Goal: Information Seeking & Learning: Learn about a topic

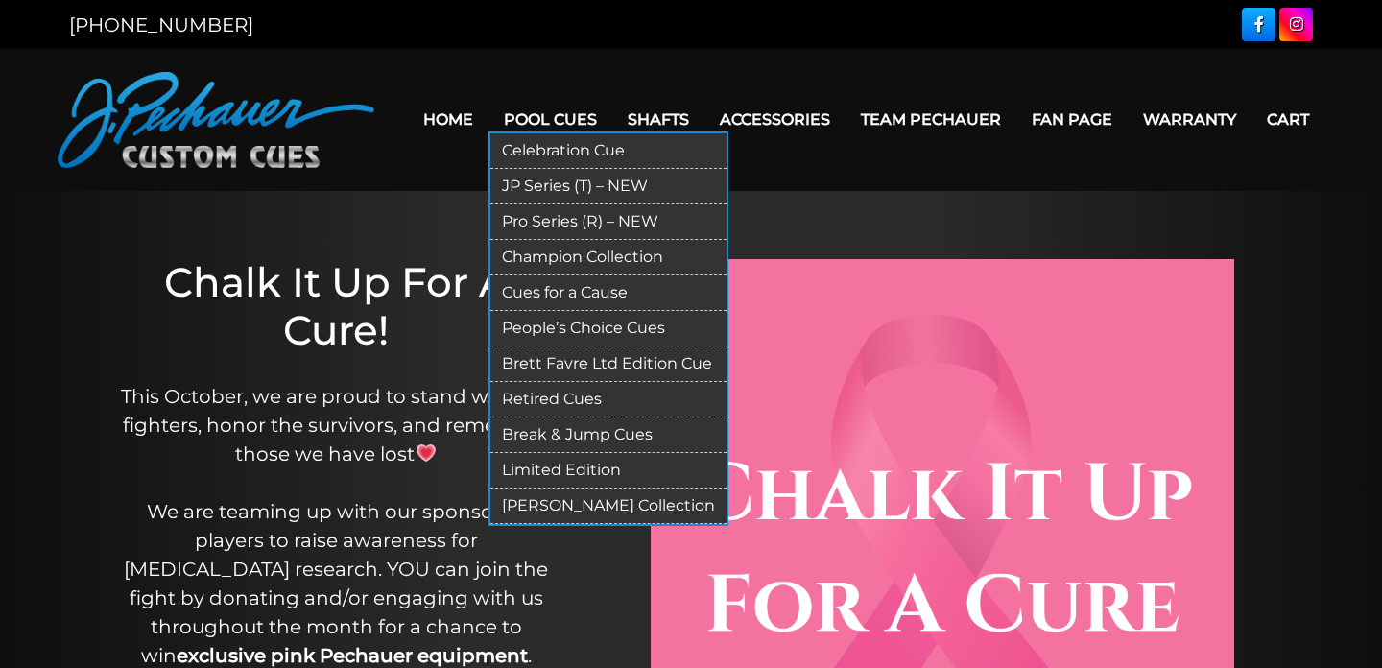
click at [552, 406] on link "Retired Cues" at bounding box center [608, 400] width 236 height 36
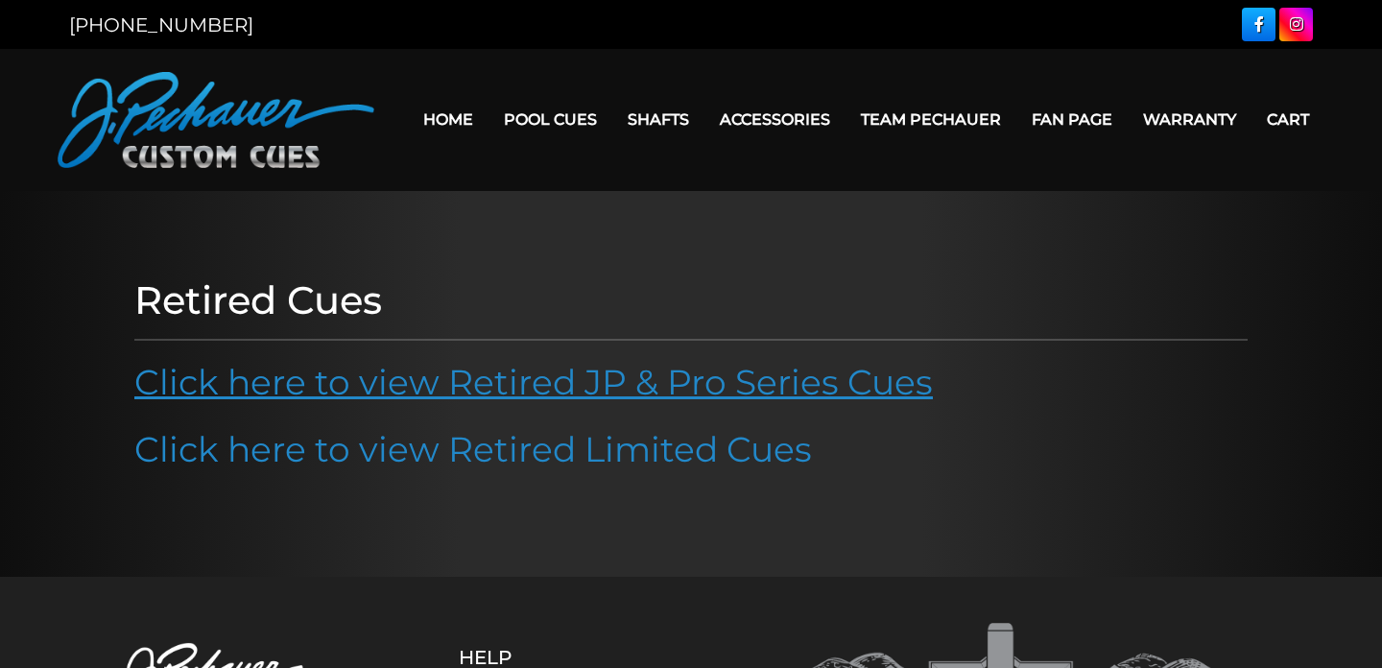
click at [578, 375] on link "Click here to view Retired JP & Pro Series Cues" at bounding box center [533, 382] width 799 height 42
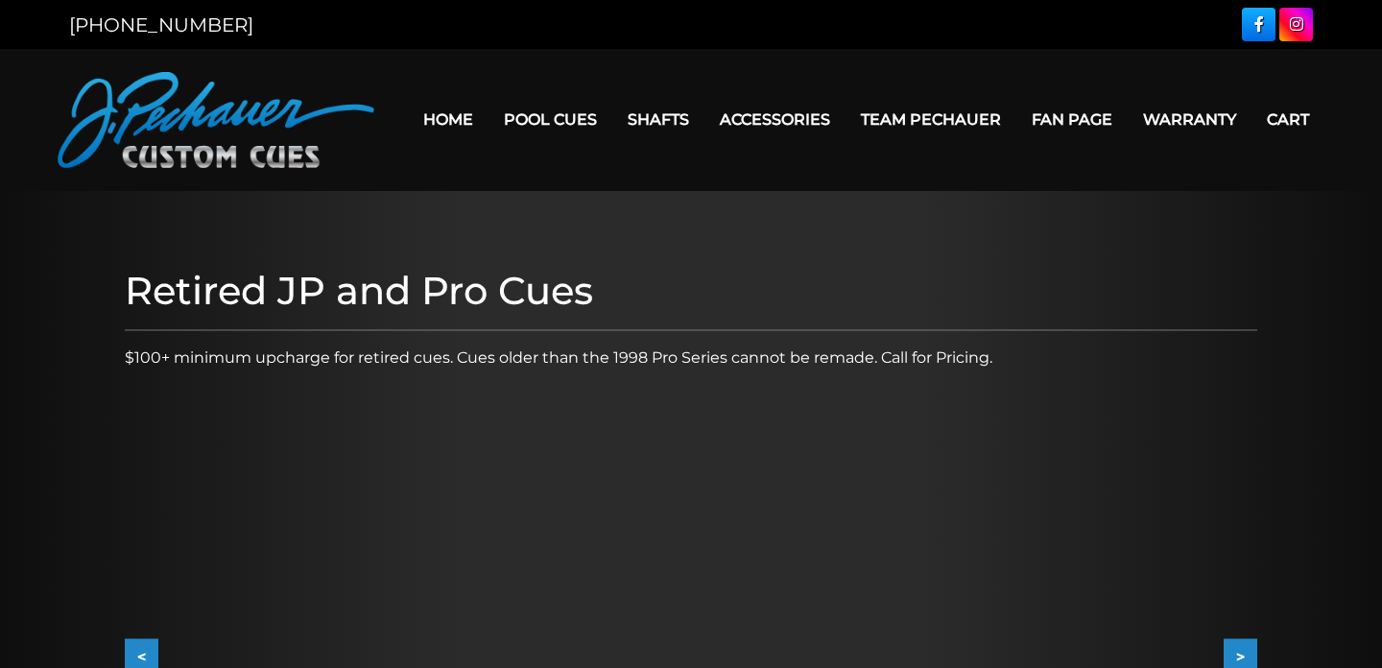
scroll to position [165, 0]
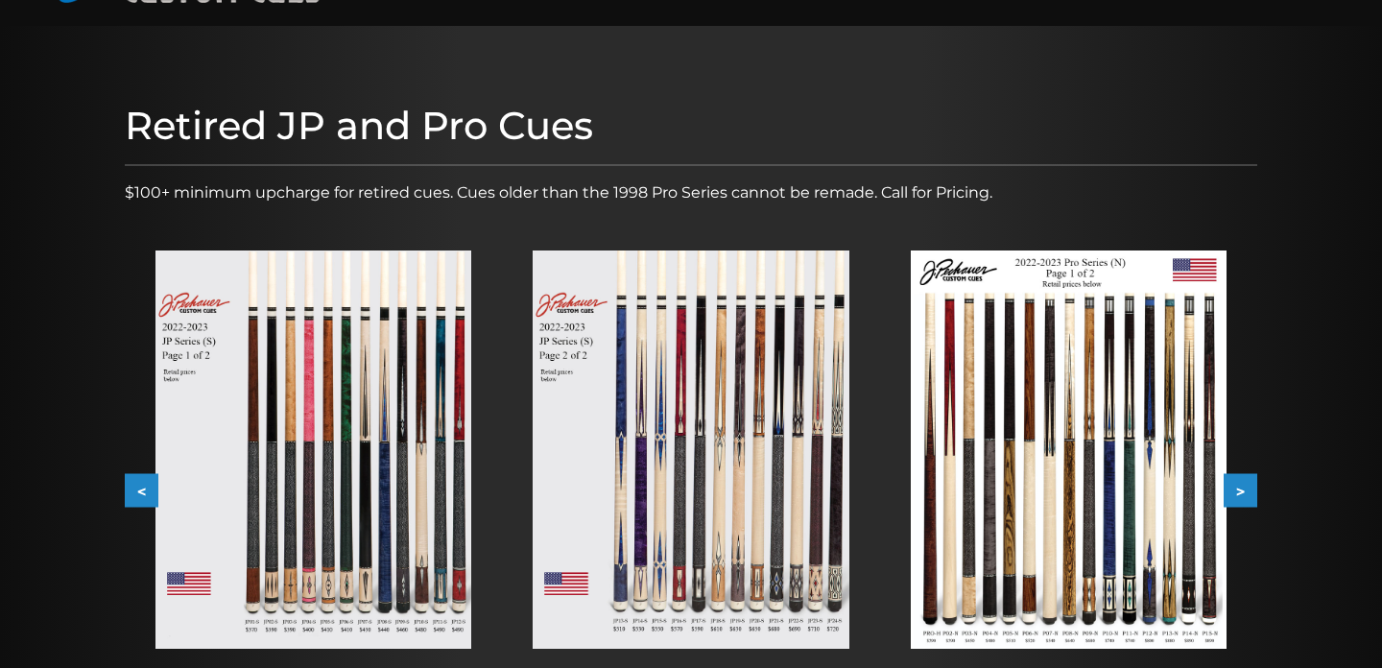
click at [1252, 495] on button ">" at bounding box center [1241, 491] width 34 height 34
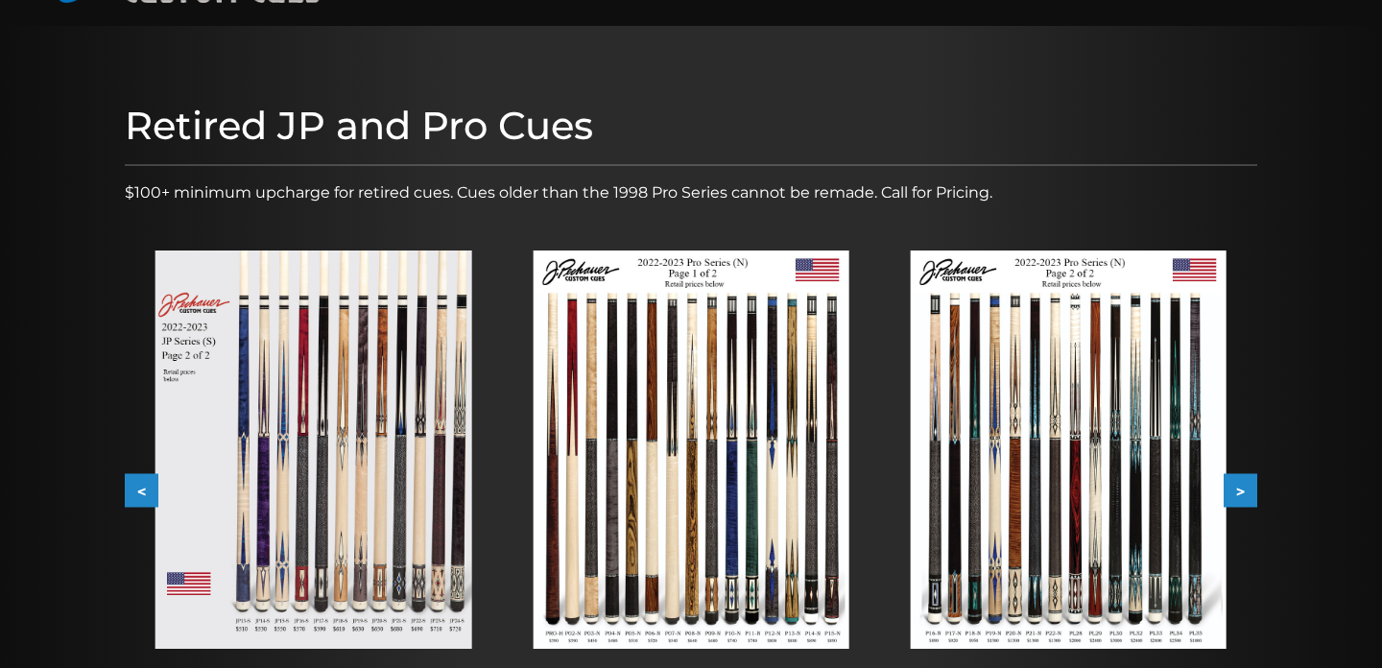
click at [1252, 495] on button ">" at bounding box center [1241, 491] width 34 height 34
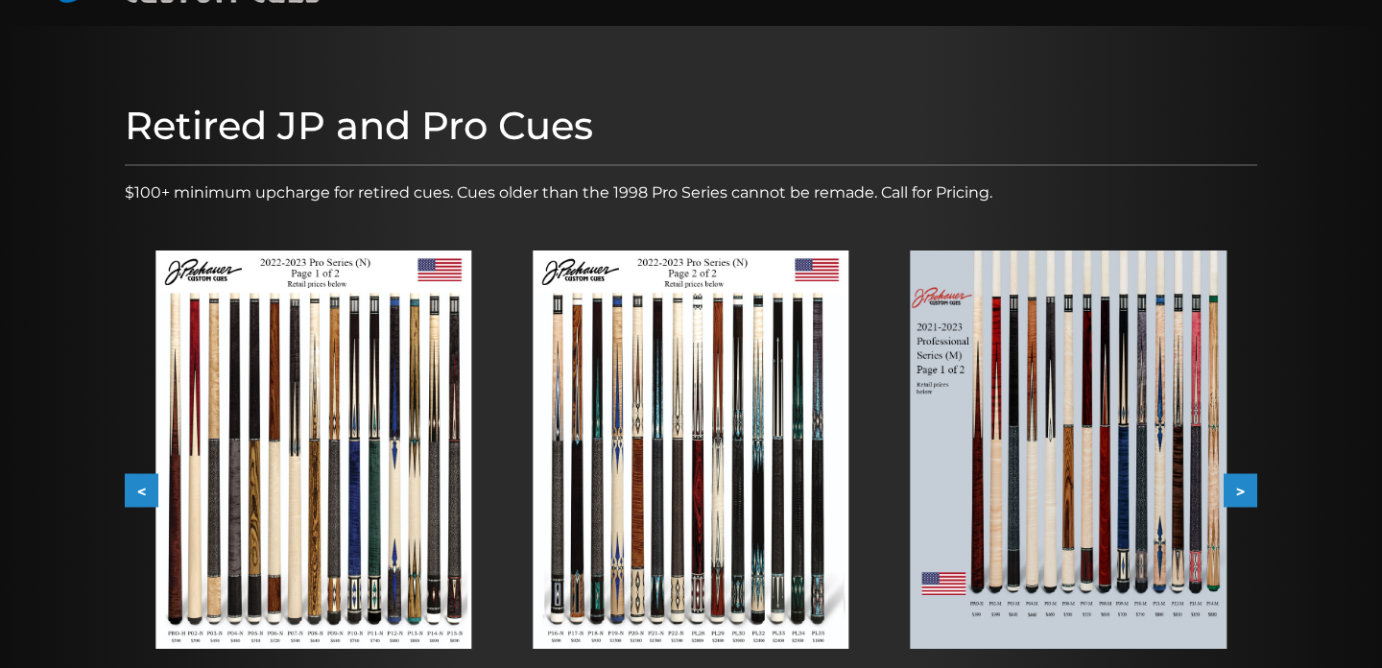
click at [1252, 495] on button ">" at bounding box center [1241, 491] width 34 height 34
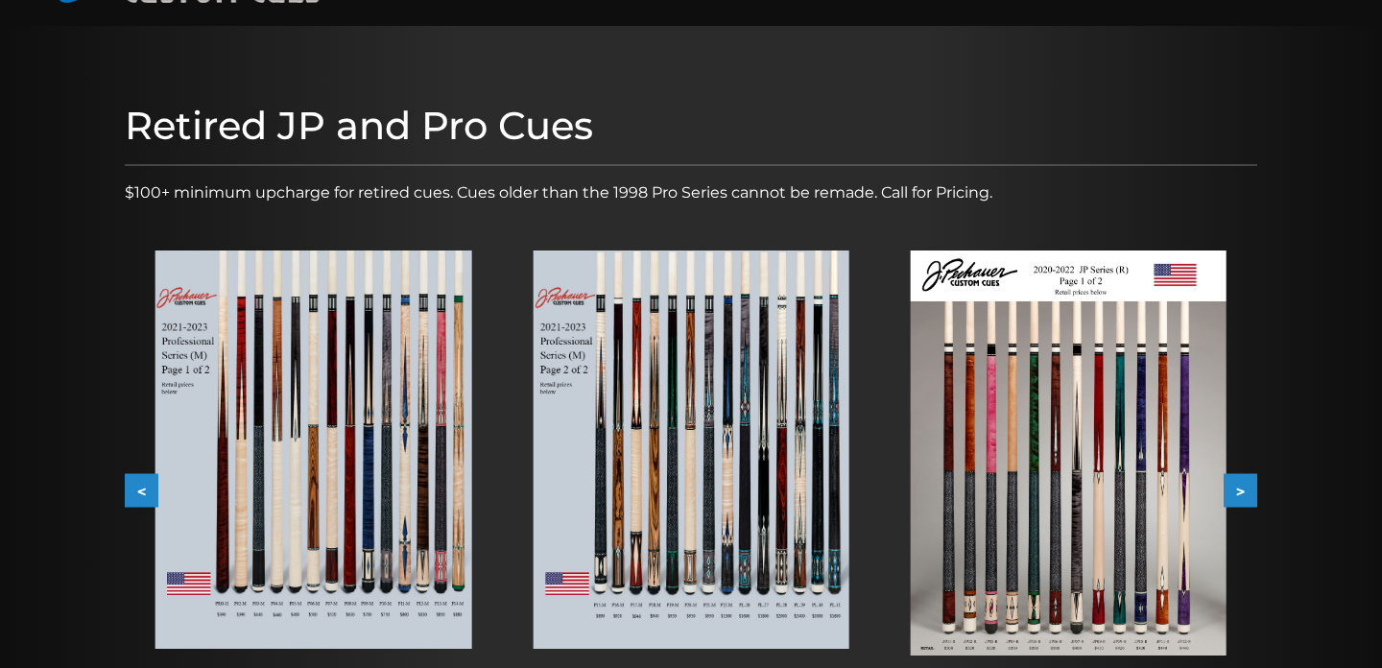
click at [1252, 495] on button ">" at bounding box center [1241, 491] width 34 height 34
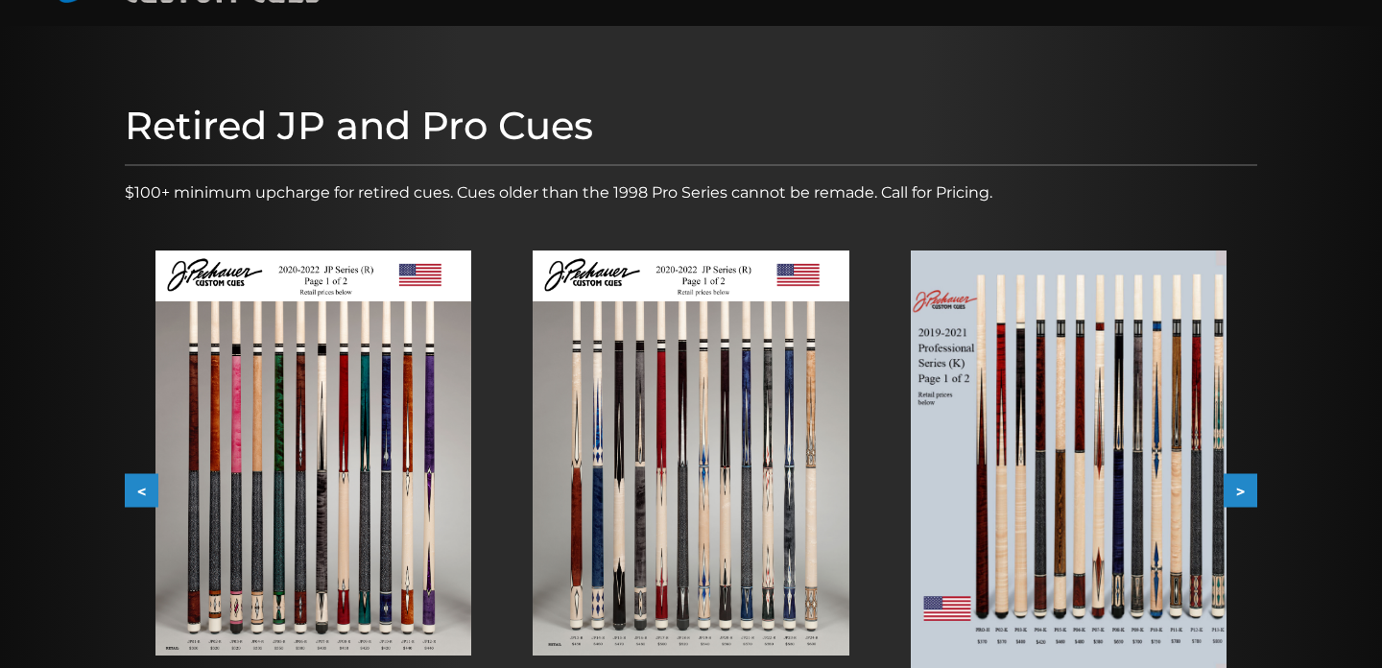
click at [1252, 495] on button ">" at bounding box center [1241, 491] width 34 height 34
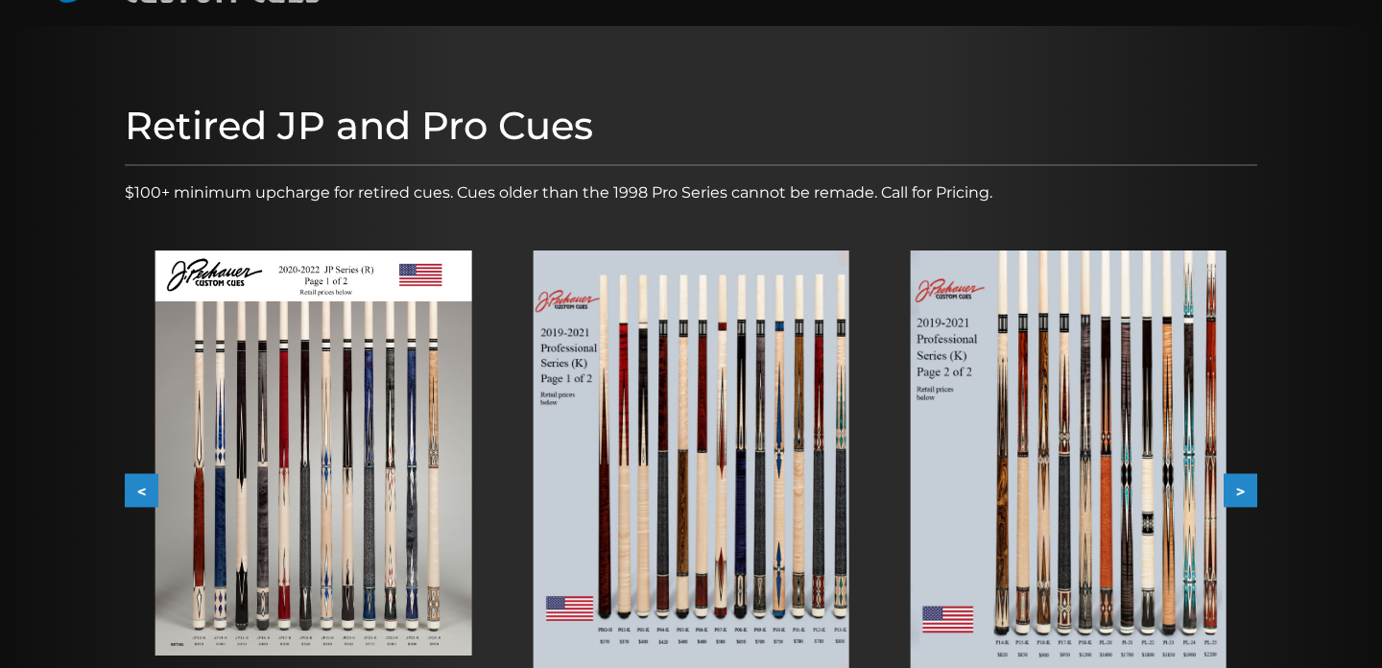
click at [1252, 493] on button ">" at bounding box center [1241, 491] width 34 height 34
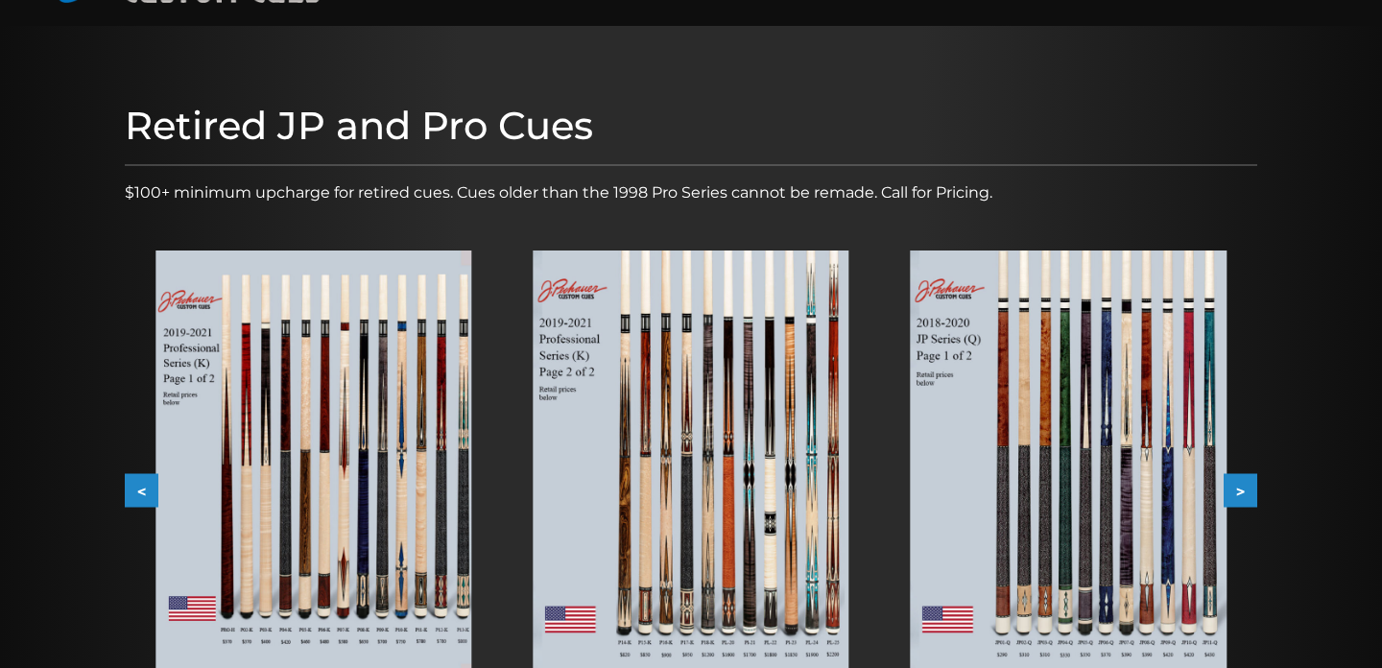
click at [1252, 493] on button ">" at bounding box center [1241, 491] width 34 height 34
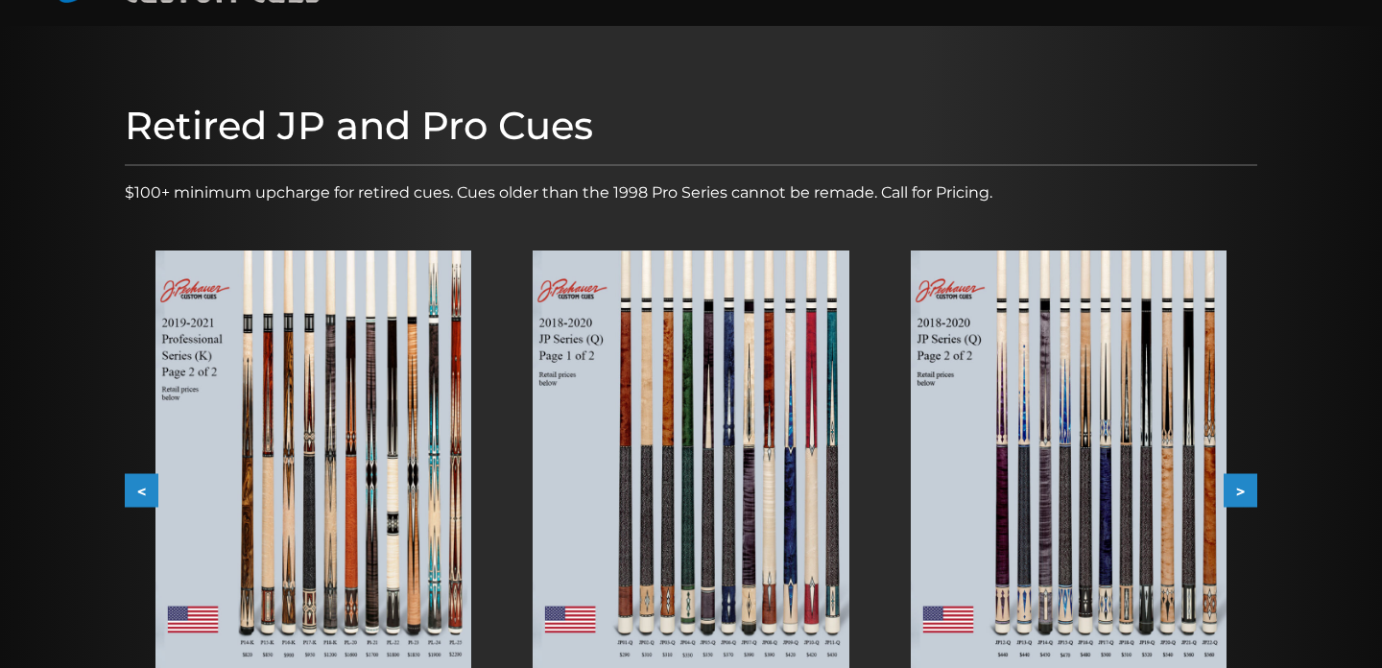
click at [970, 431] on img at bounding box center [1069, 465] width 316 height 428
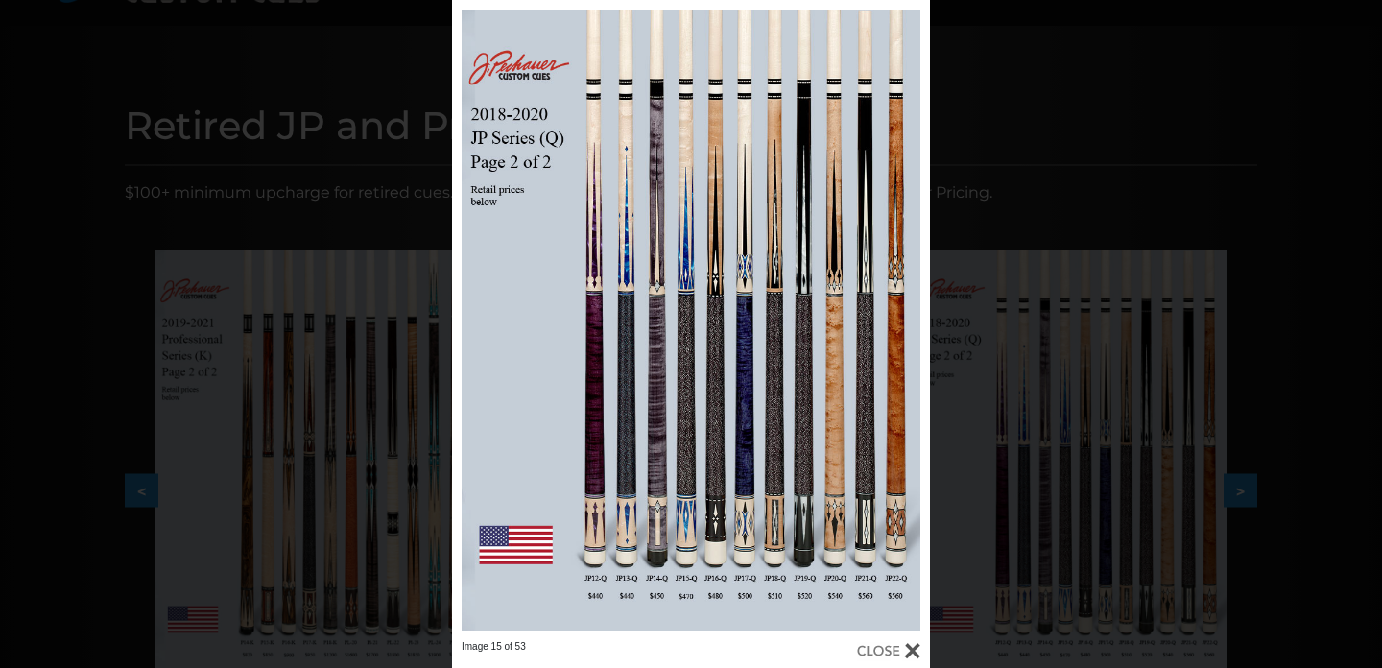
click at [267, 83] on div "Image 15 of 53" at bounding box center [691, 334] width 1382 height 668
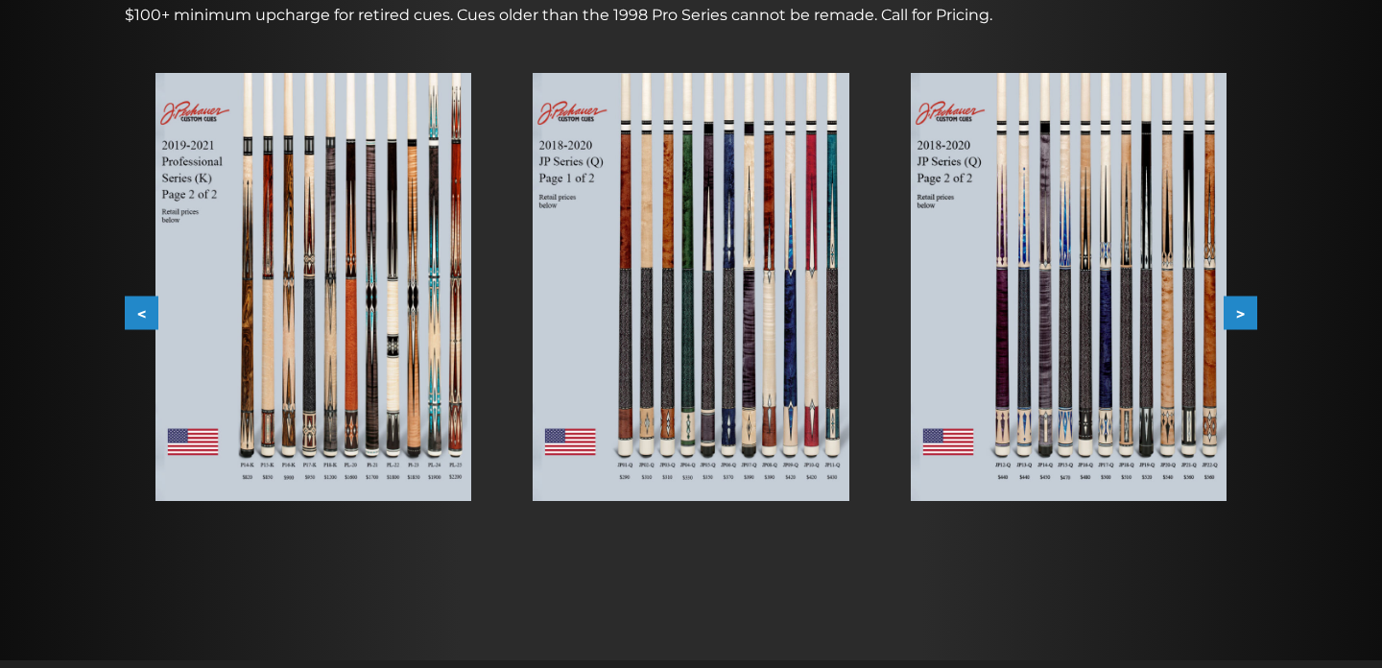
scroll to position [187, 0]
